Goal: Task Accomplishment & Management: Complete application form

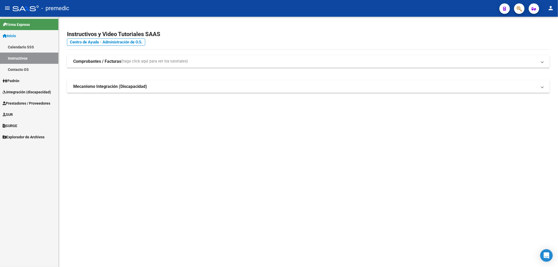
click at [21, 57] on link "Instructivos" at bounding box center [29, 58] width 58 height 11
click at [15, 93] on span "Integración (discapacidad)" at bounding box center [27, 92] width 48 height 6
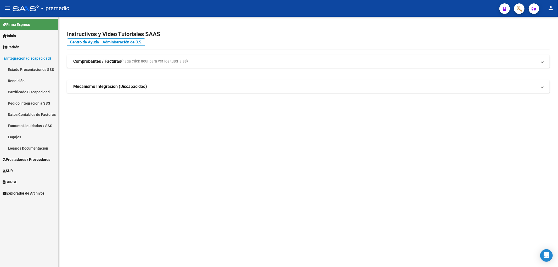
click at [28, 59] on span "Integración (discapacidad)" at bounding box center [27, 59] width 48 height 6
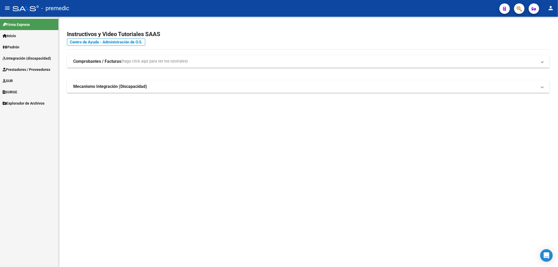
click at [17, 69] on span "Prestadores / Proveedores" at bounding box center [27, 70] width 48 height 6
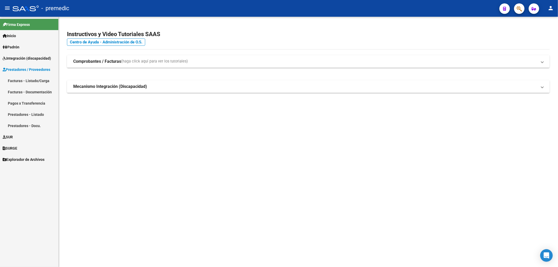
click at [21, 82] on link "Facturas - Listado/Carga" at bounding box center [29, 80] width 58 height 11
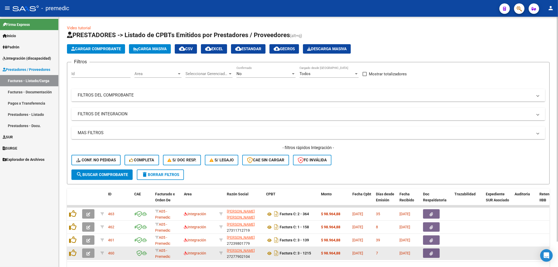
click at [370, 250] on datatable-body-cell "[DATE]" at bounding box center [363, 253] width 24 height 13
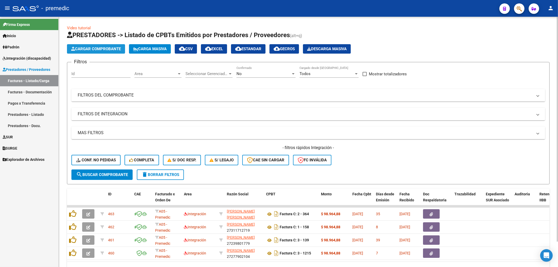
click at [90, 49] on span "Cargar Comprobante" at bounding box center [96, 49] width 50 height 5
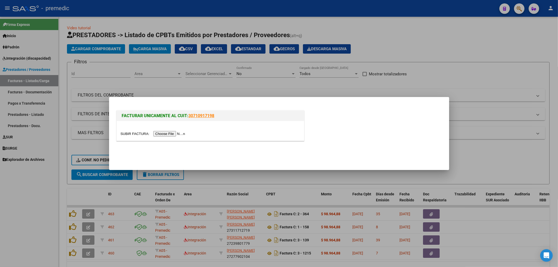
click at [174, 133] on input "file" at bounding box center [154, 133] width 66 height 5
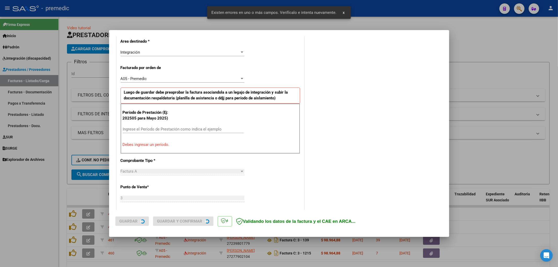
scroll to position [122, 0]
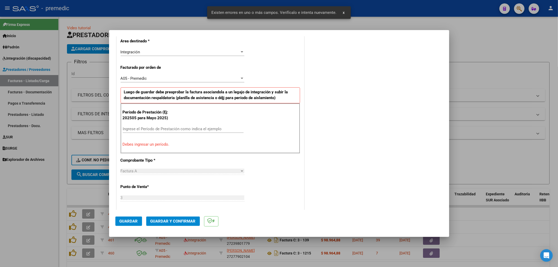
click at [152, 128] on input "Ingrese el Período de Prestación como indica el ejemplo" at bounding box center [183, 129] width 121 height 5
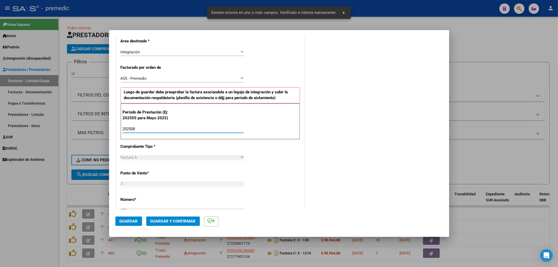
type input "202508"
click at [265, 156] on div "CUIT * 27-31539784-2 Ingresar CUIT ANALISIS PRESTADOR SAN [PERSON_NAME] [PERSON…" at bounding box center [210, 205] width 187 height 450
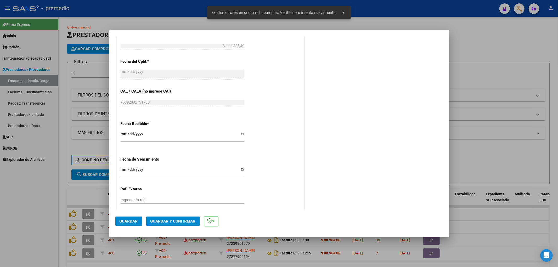
scroll to position [343, 0]
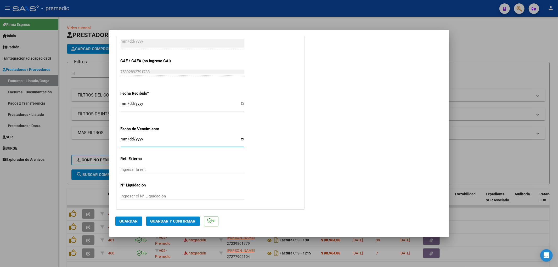
click at [124, 140] on input "Ingresar la fecha" at bounding box center [183, 141] width 124 height 8
type input "[DATE]"
click at [130, 220] on span "Guardar" at bounding box center [129, 221] width 18 height 5
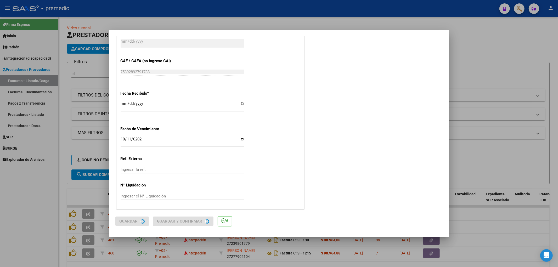
scroll to position [0, 0]
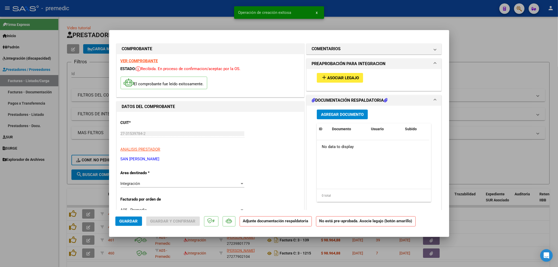
click at [356, 74] on button "add Asociar Legajo" at bounding box center [340, 78] width 46 height 10
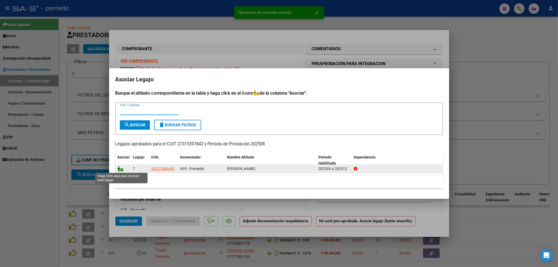
click at [121, 171] on icon at bounding box center [121, 169] width 6 height 6
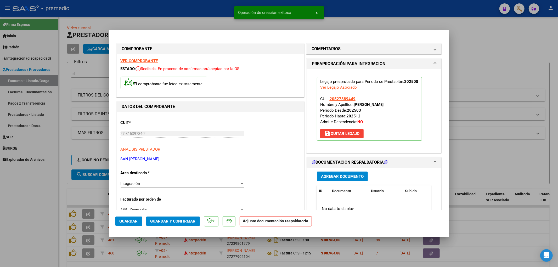
click at [346, 175] on span "Agregar Documento" at bounding box center [342, 176] width 43 height 5
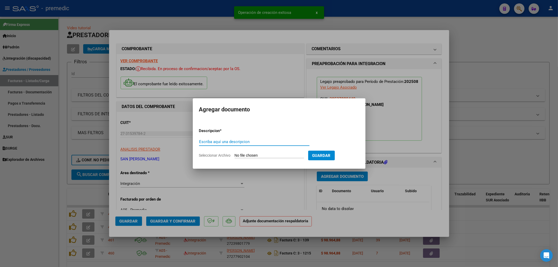
click at [258, 153] on app-file-uploader "Seleccionar Archivo" at bounding box center [253, 155] width 109 height 5
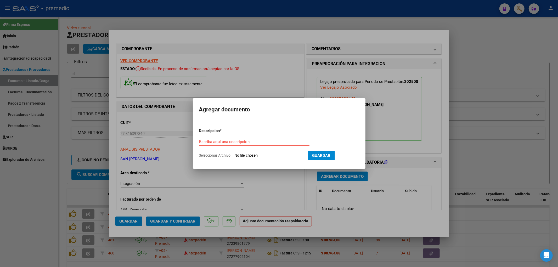
click at [263, 157] on input "Seleccionar Archivo" at bounding box center [269, 155] width 69 height 5
type input "C:\fakepath\[PERSON_NAME] [DATE].pdf"
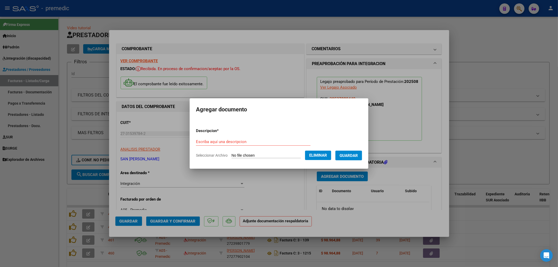
click at [221, 139] on div "Escriba aquí una descripcion" at bounding box center [253, 142] width 115 height 8
click at [224, 141] on input "Escriba aquí una descripcion" at bounding box center [253, 142] width 115 height 5
type input "asistencia"
click at [354, 156] on span "Guardar" at bounding box center [349, 155] width 18 height 5
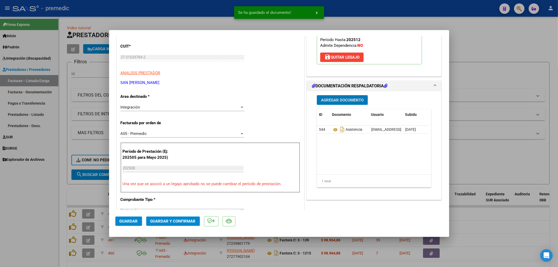
scroll to position [87, 0]
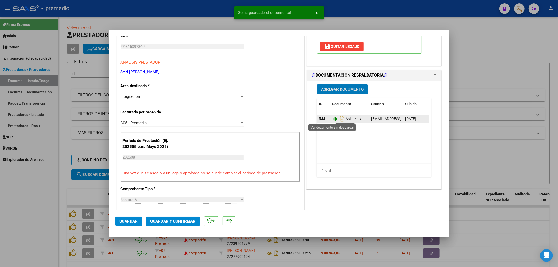
click at [334, 121] on icon at bounding box center [335, 119] width 7 height 6
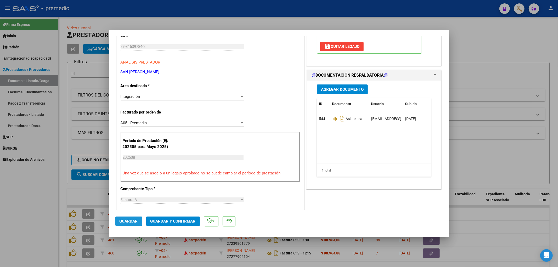
click at [128, 219] on span "Guardar" at bounding box center [129, 221] width 18 height 5
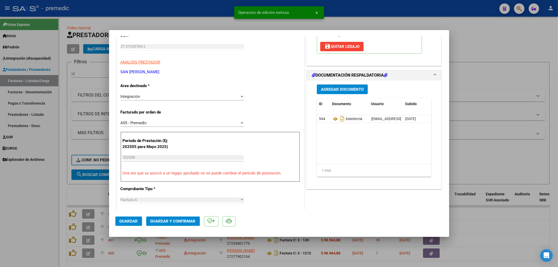
click at [124, 222] on span "Guardar" at bounding box center [129, 221] width 18 height 5
click at [467, 206] on div at bounding box center [279, 133] width 558 height 267
type input "$ 0,00"
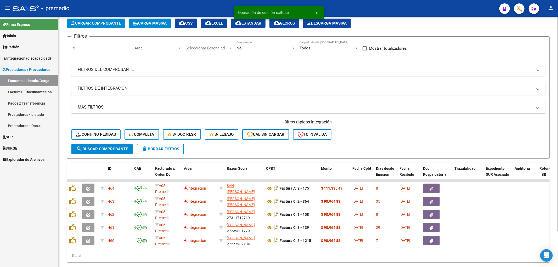
scroll to position [29, 0]
